Goal: Browse casually

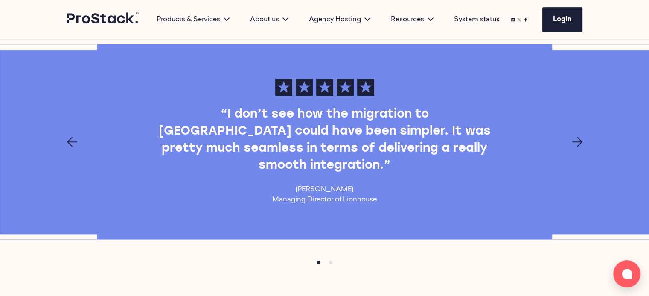
scroll to position [768, 0]
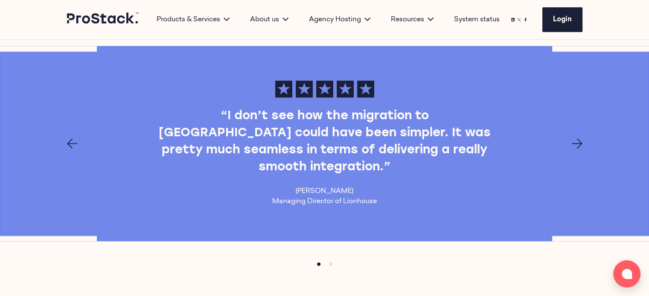
click at [575, 139] on icon "Next page" at bounding box center [577, 144] width 10 height 10
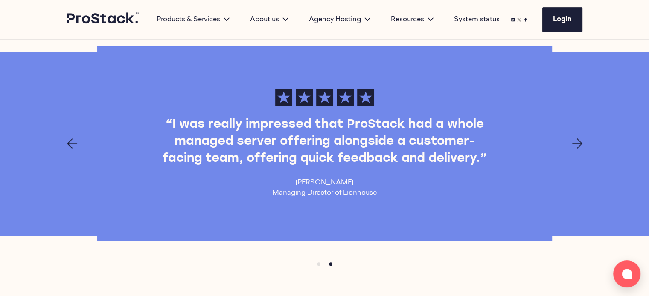
click at [575, 139] on icon "Next page" at bounding box center [577, 144] width 10 height 10
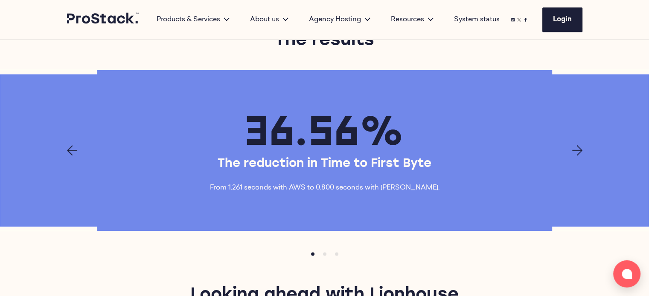
scroll to position [1322, 0]
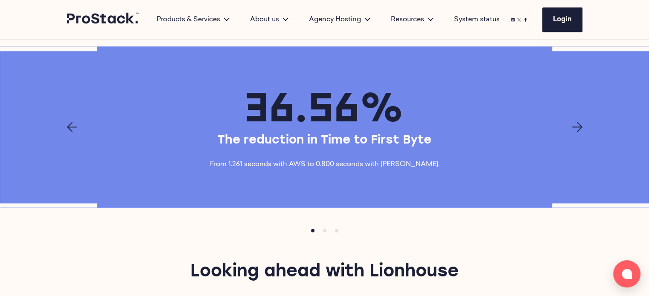
click at [573, 122] on icon "Next page" at bounding box center [577, 127] width 10 height 10
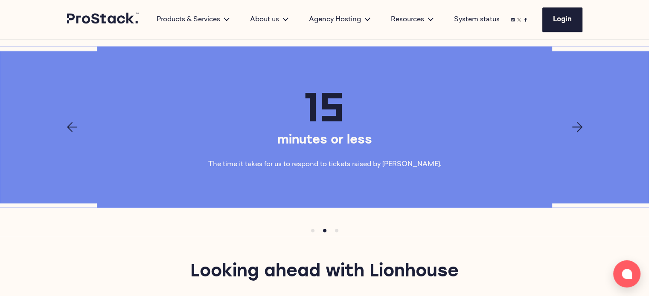
click at [574, 122] on icon "Next page" at bounding box center [577, 127] width 10 height 10
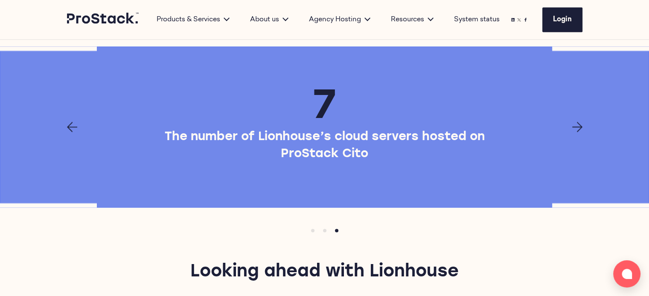
click at [575, 122] on icon "Next page" at bounding box center [577, 127] width 10 height 10
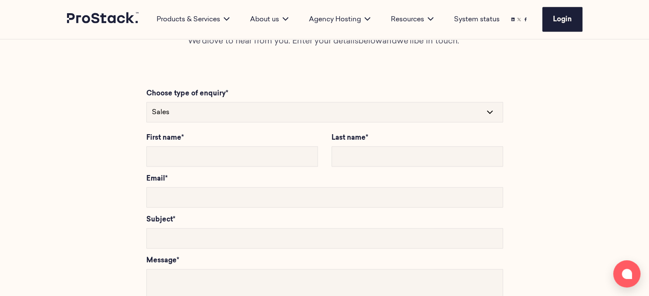
scroll to position [1791, 0]
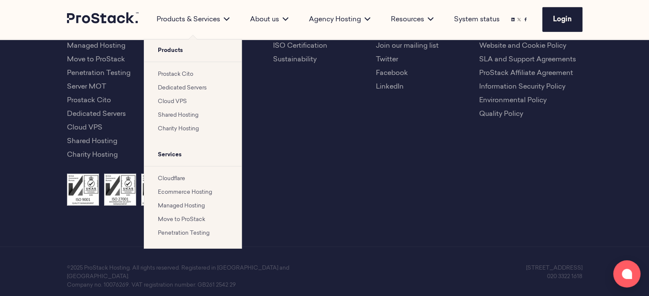
scroll to position [2056, 0]
